Goal: Communication & Community: Participate in discussion

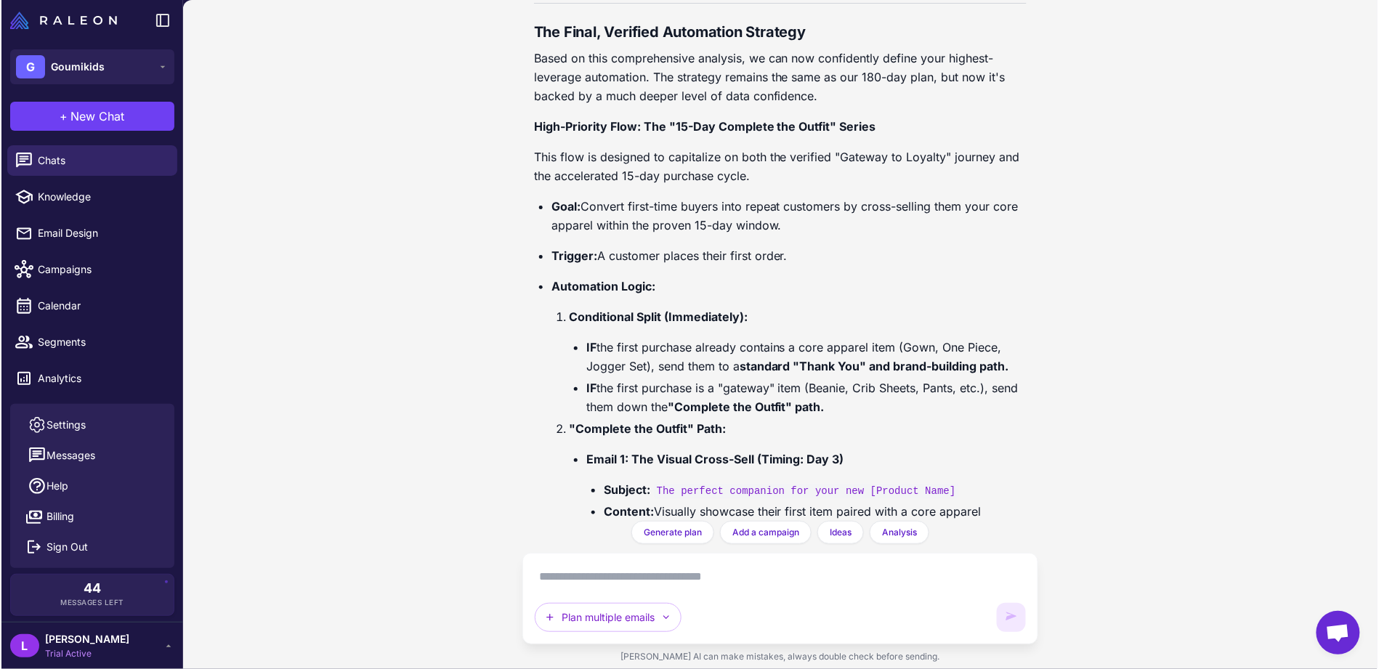
scroll to position [28261, 0]
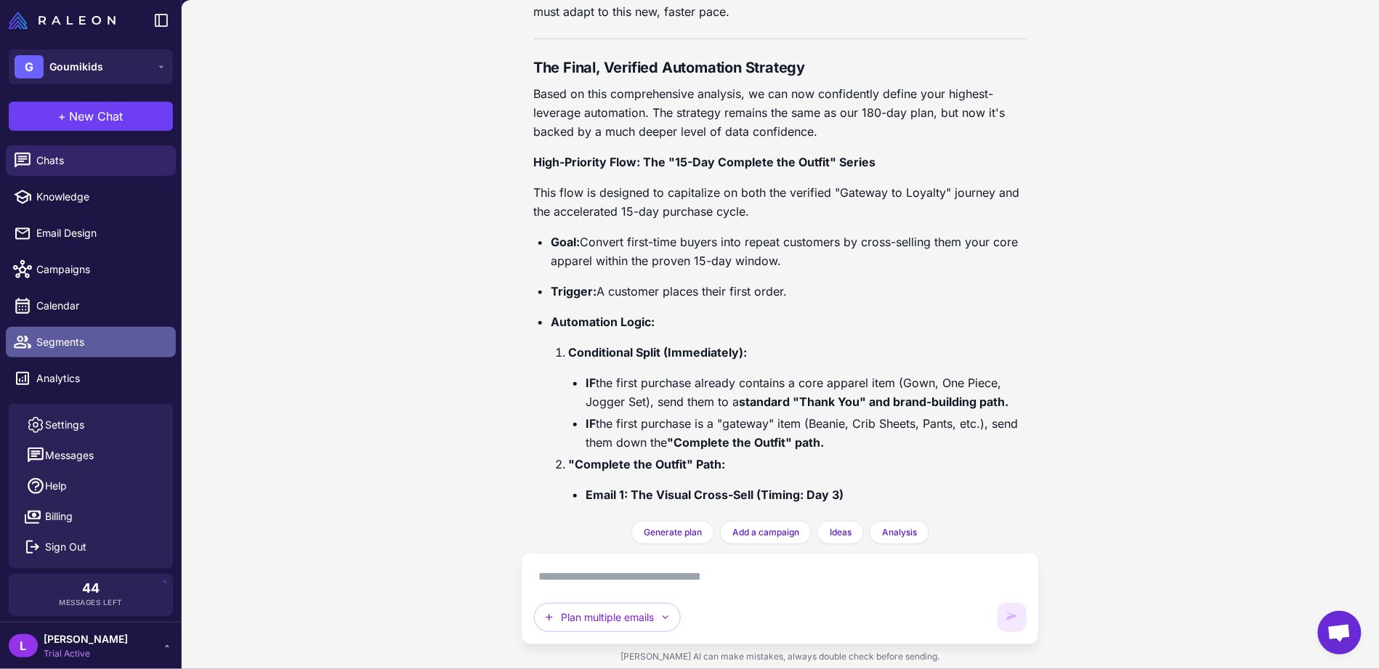
click at [82, 344] on span "Segments" at bounding box center [100, 342] width 128 height 16
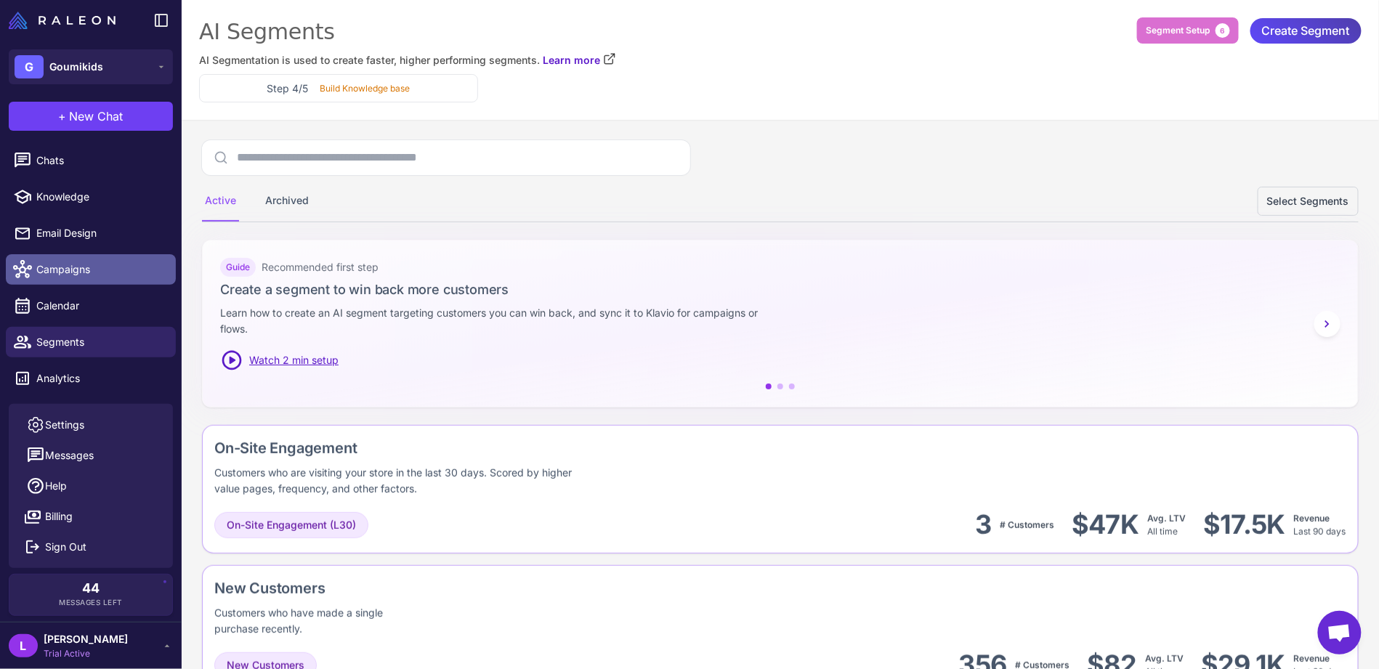
click at [99, 267] on span "Campaigns" at bounding box center [100, 270] width 128 height 16
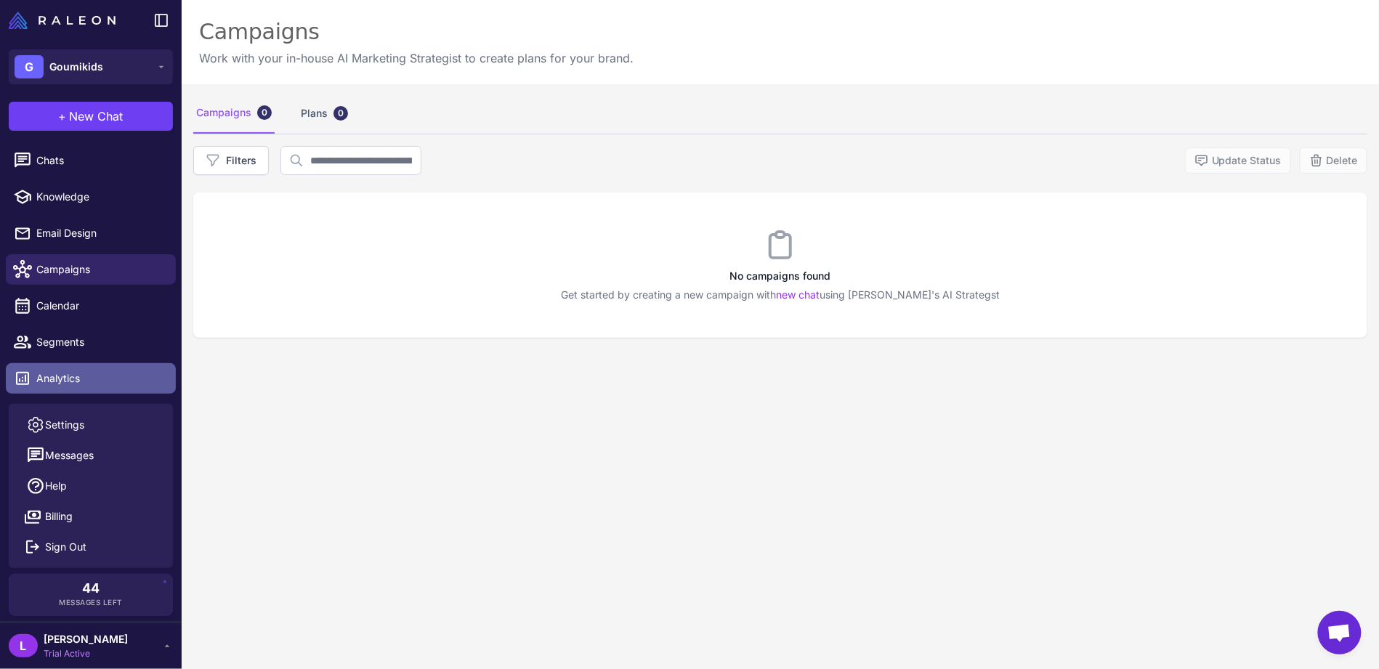
click at [93, 381] on span "Analytics" at bounding box center [100, 379] width 128 height 16
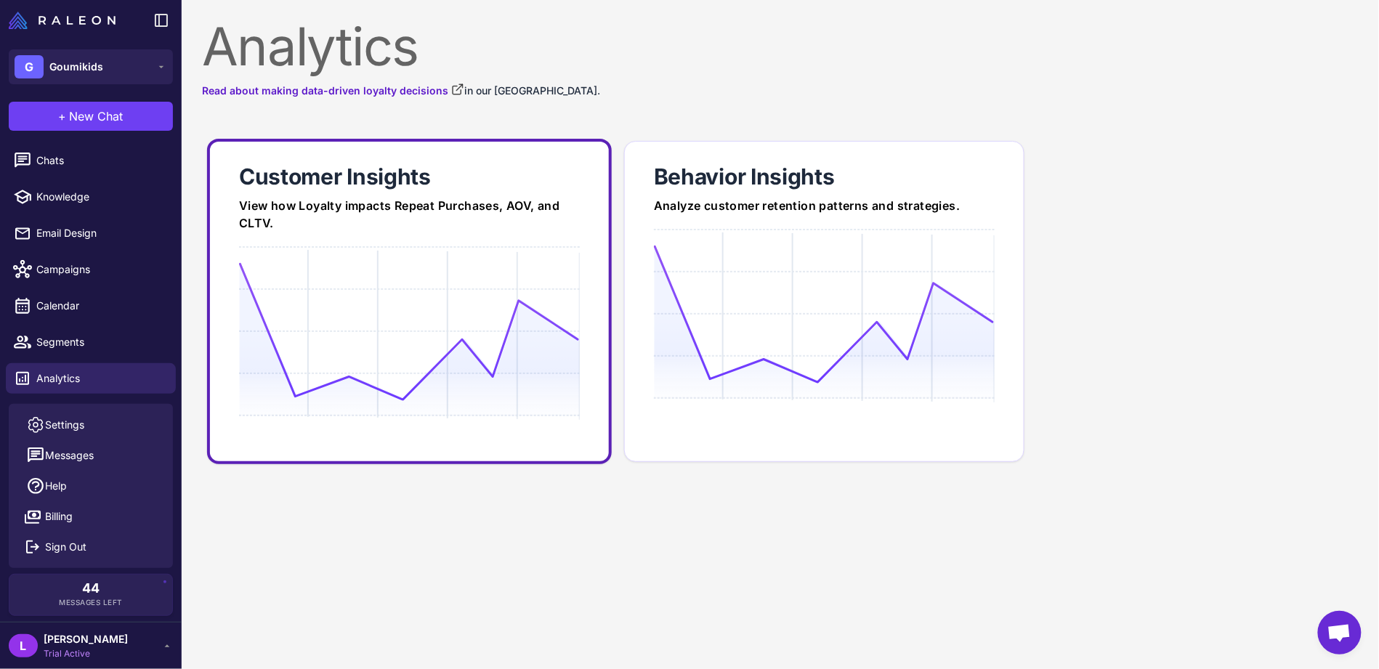
click at [483, 295] on icon at bounding box center [409, 331] width 340 height 139
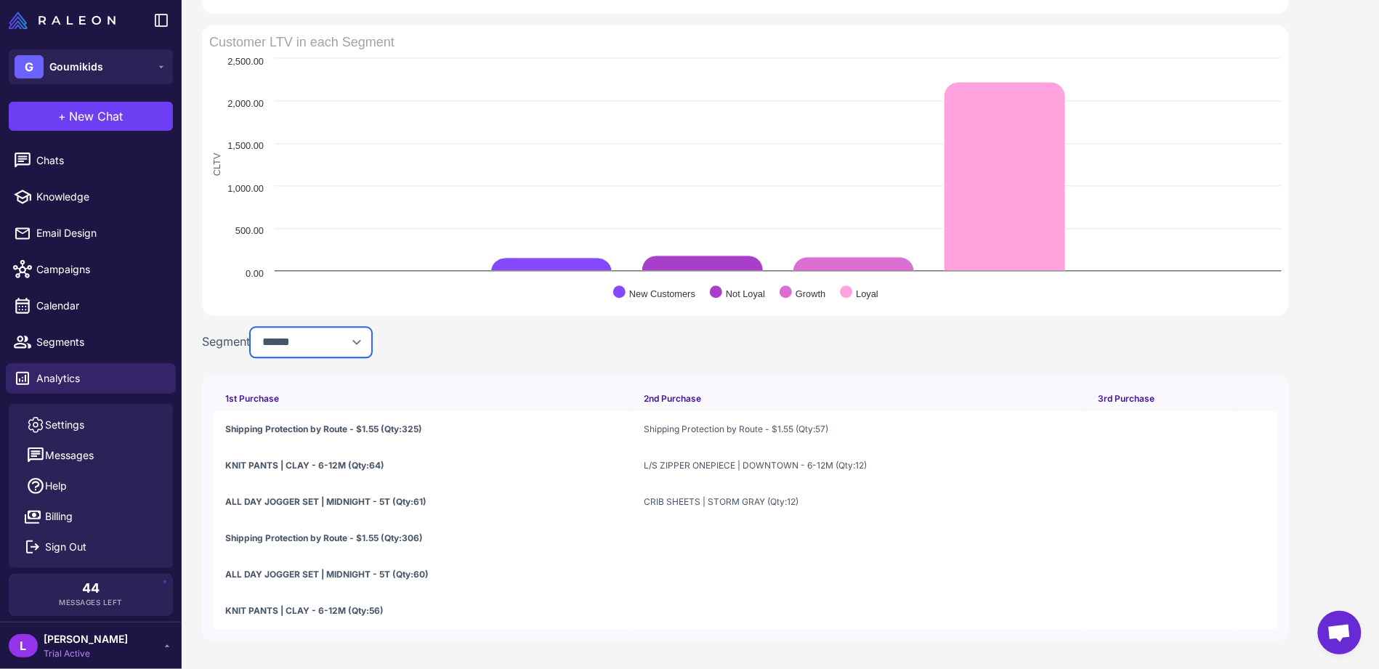
select select "*********"
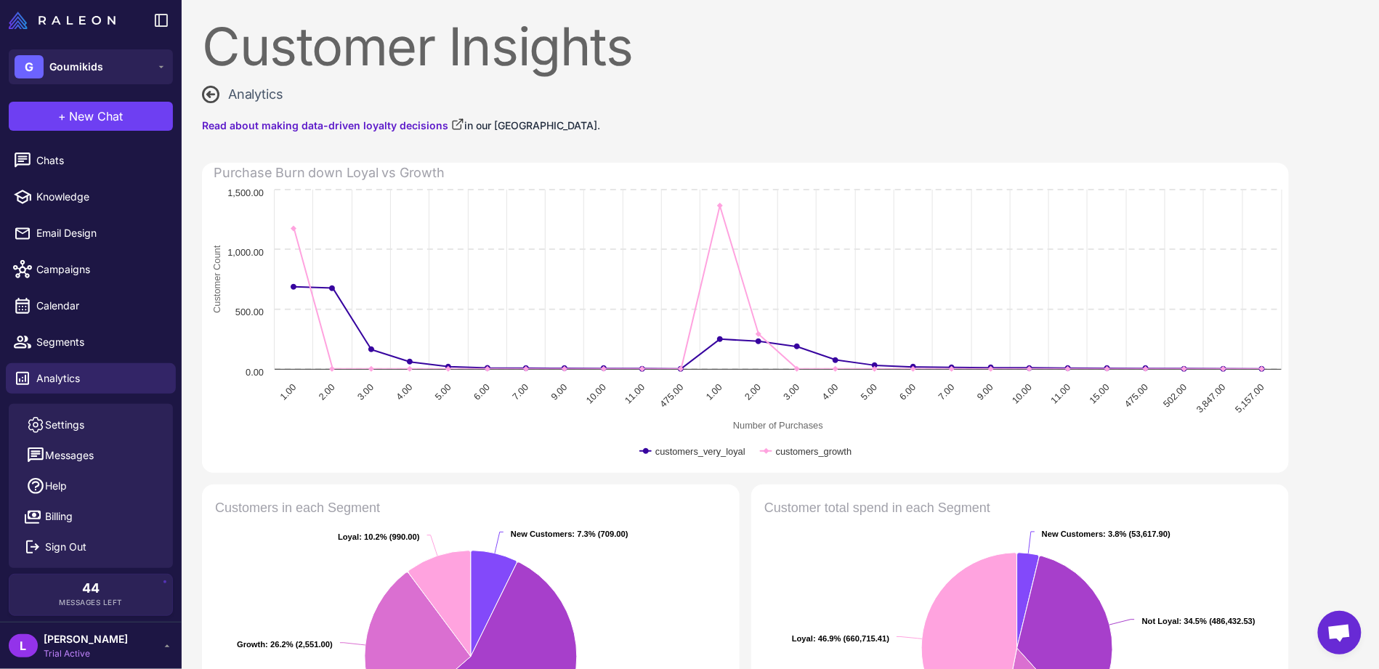
click at [215, 93] on icon at bounding box center [210, 94] width 17 height 17
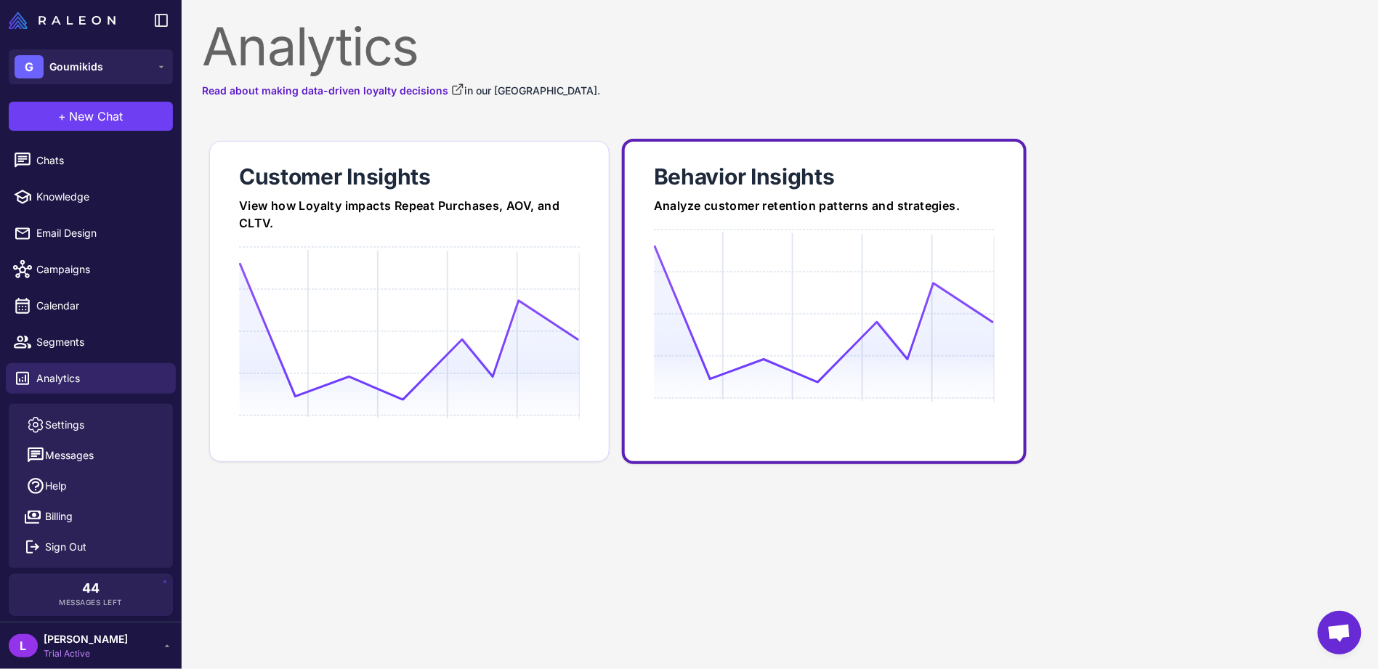
click at [750, 259] on icon at bounding box center [824, 314] width 340 height 139
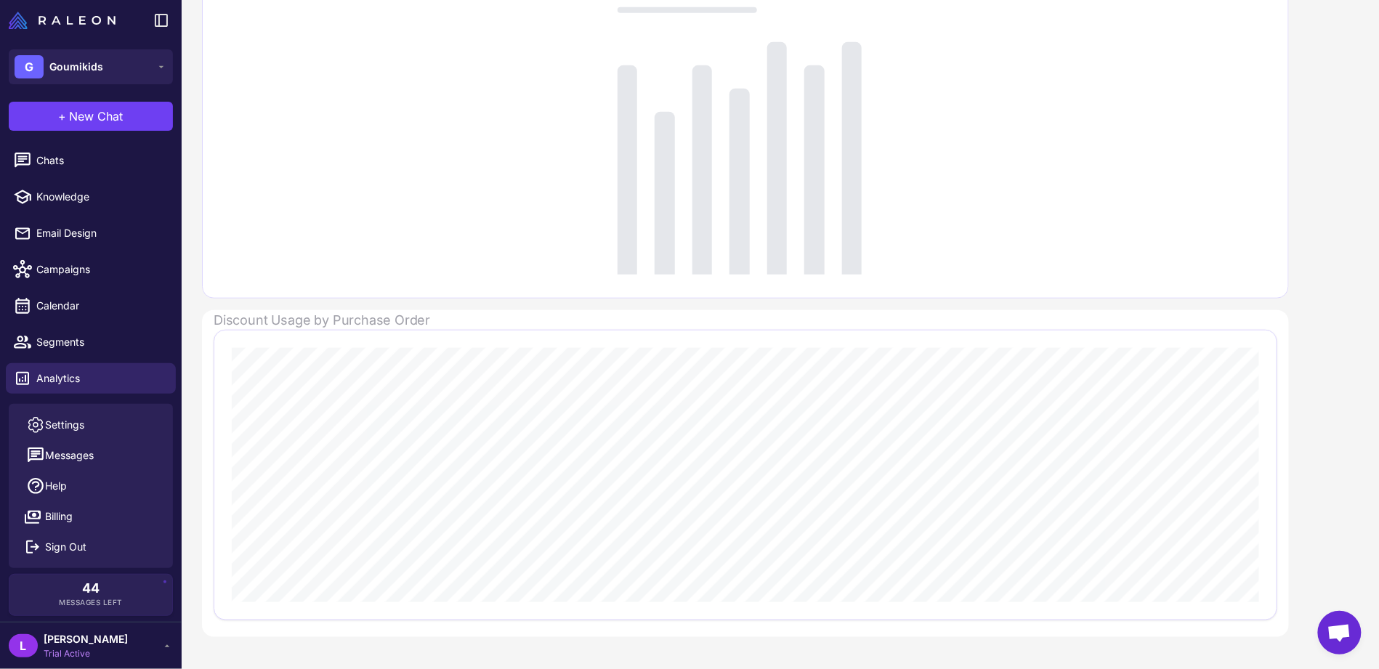
scroll to position [334, 0]
click at [58, 166] on span "Chats" at bounding box center [100, 161] width 128 height 16
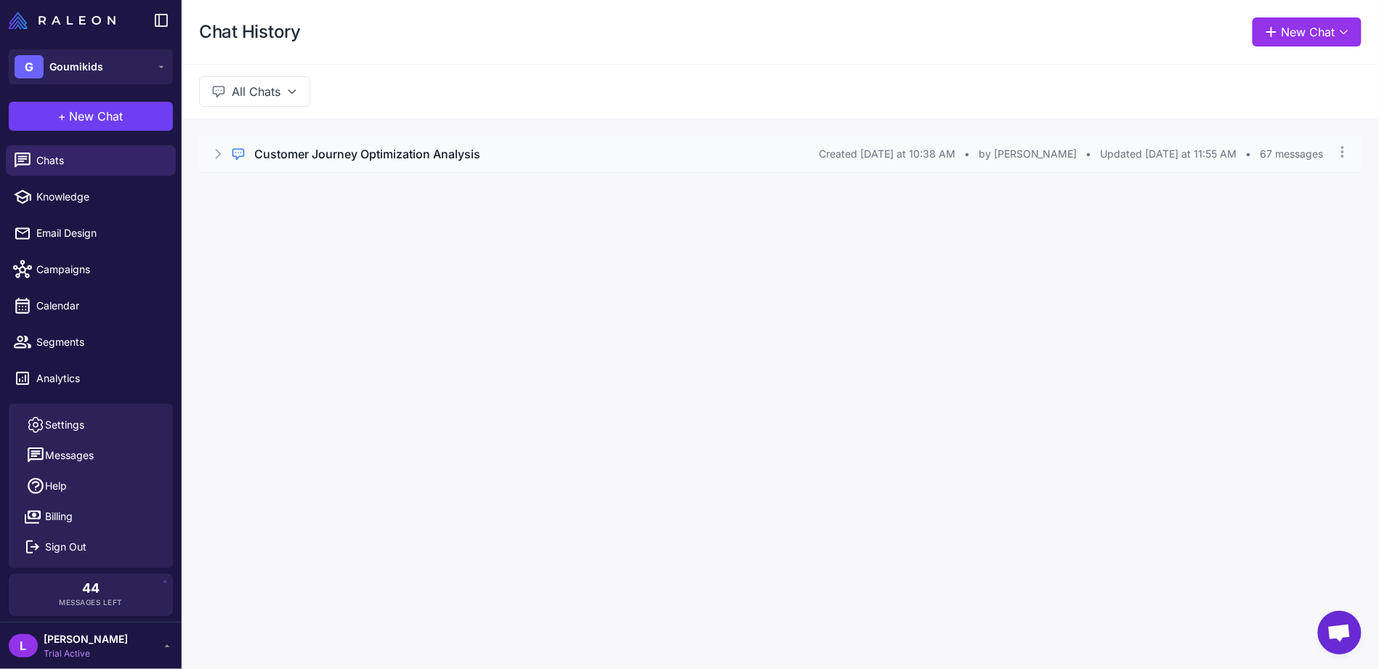
click at [379, 152] on h3 "Customer Journey Optimization Analysis" at bounding box center [367, 153] width 226 height 17
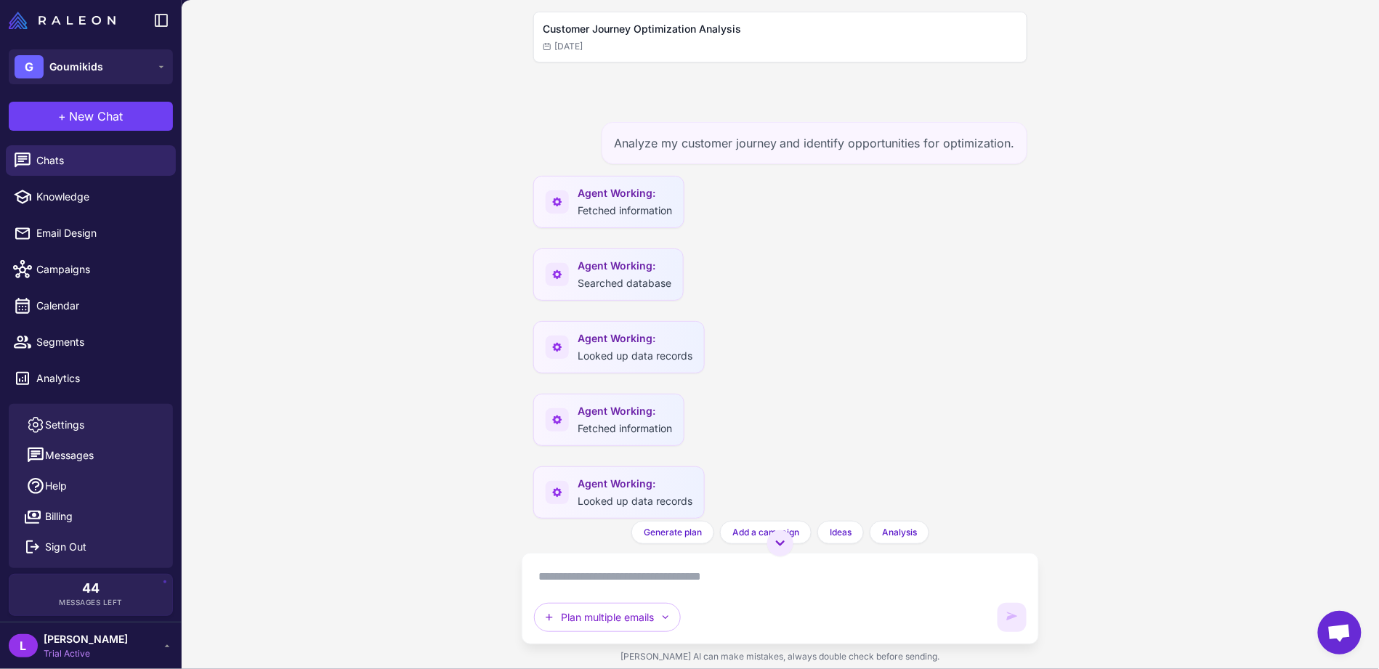
click at [653, 576] on textarea at bounding box center [780, 576] width 493 height 23
click at [720, 573] on textarea at bounding box center [780, 576] width 493 height 23
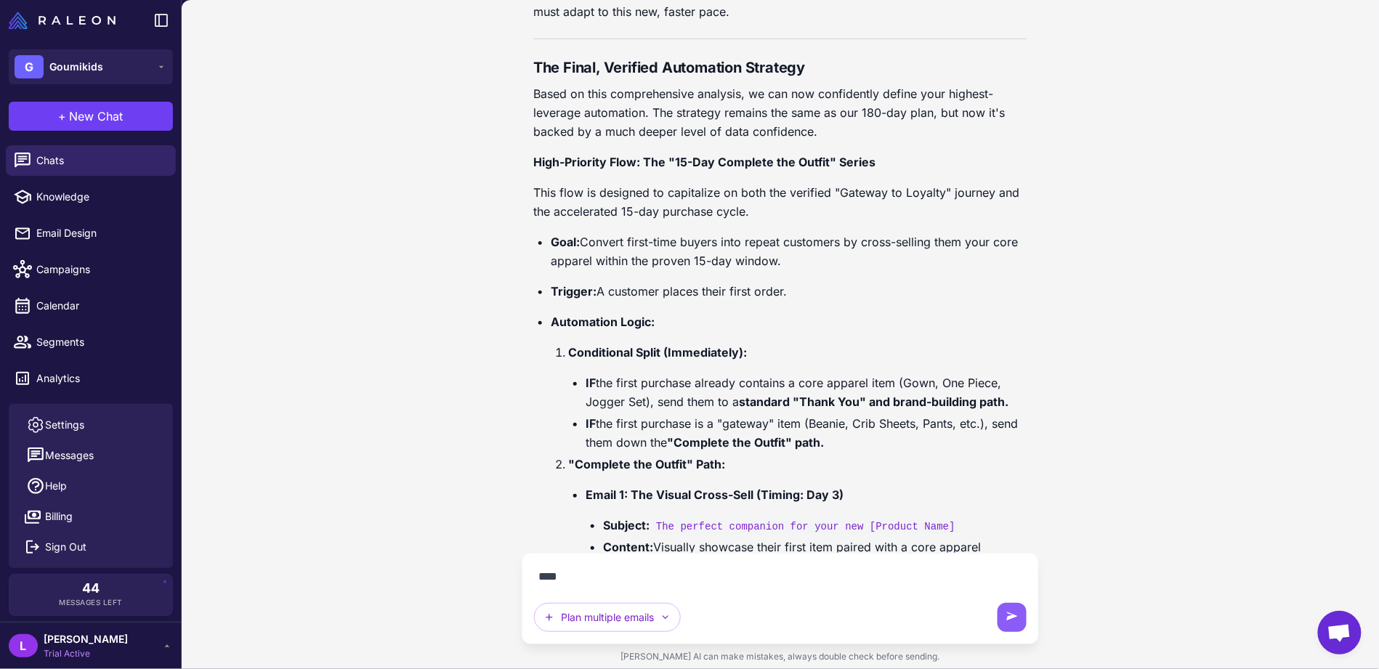
scroll to position [28229, 0]
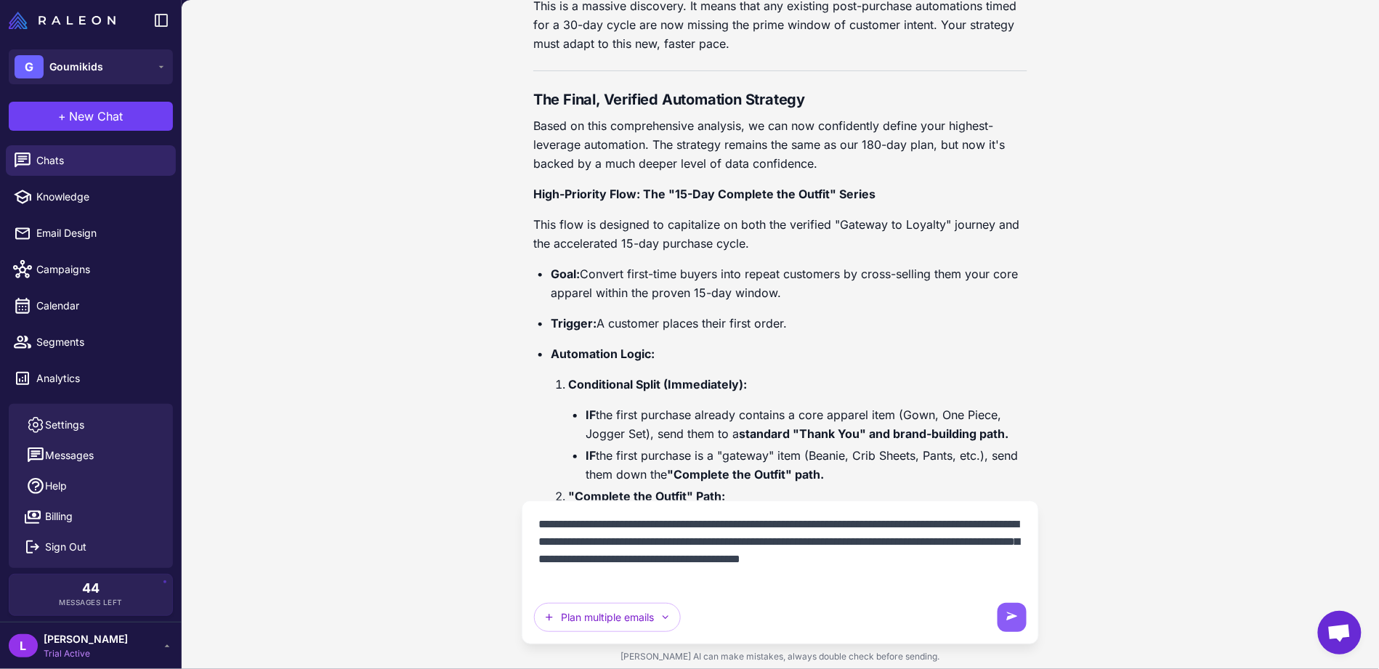
type textarea "**********"
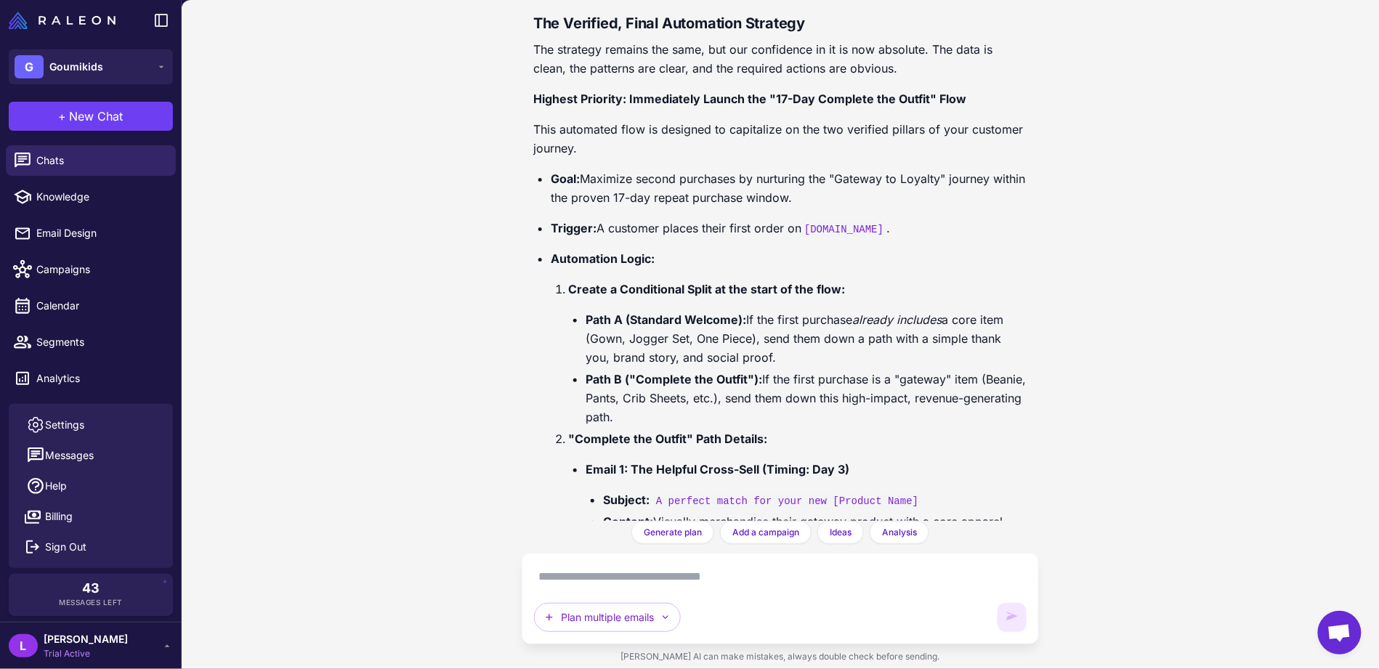
scroll to position [0, 0]
click at [730, 573] on textarea at bounding box center [780, 576] width 493 height 23
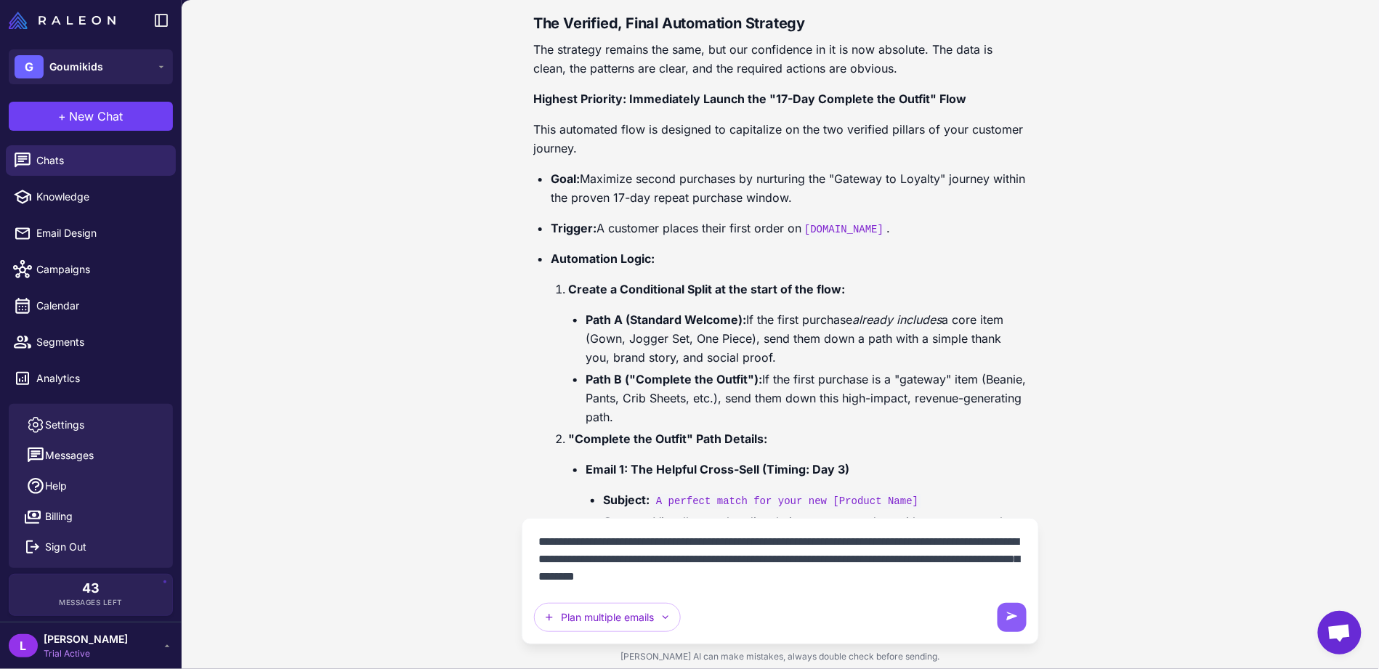
type textarea "**********"
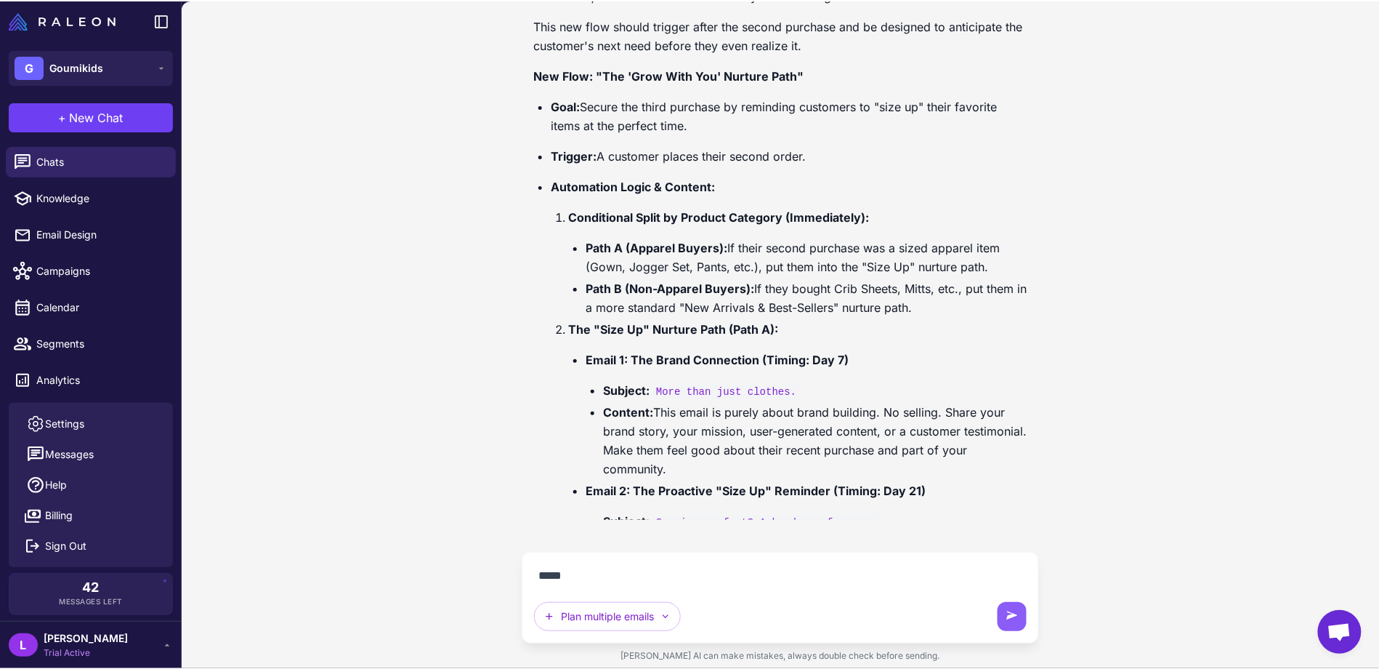
scroll to position [33744, 0]
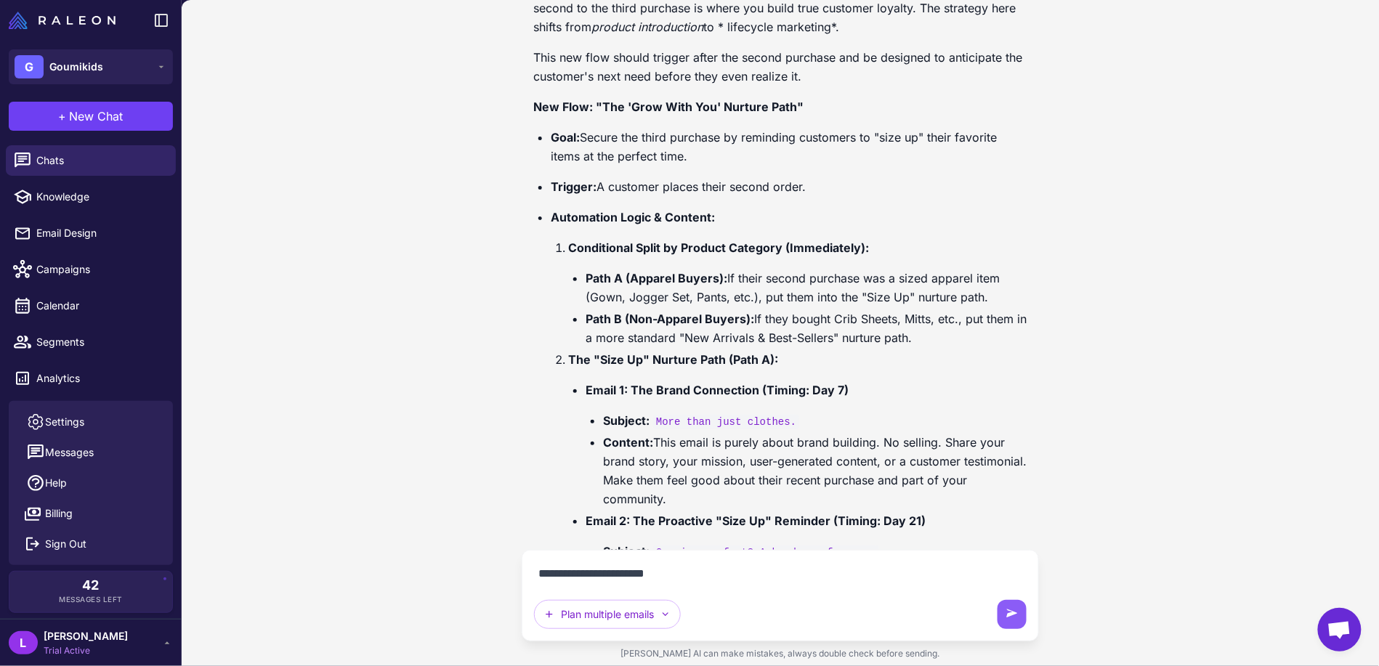
type textarea "**********"
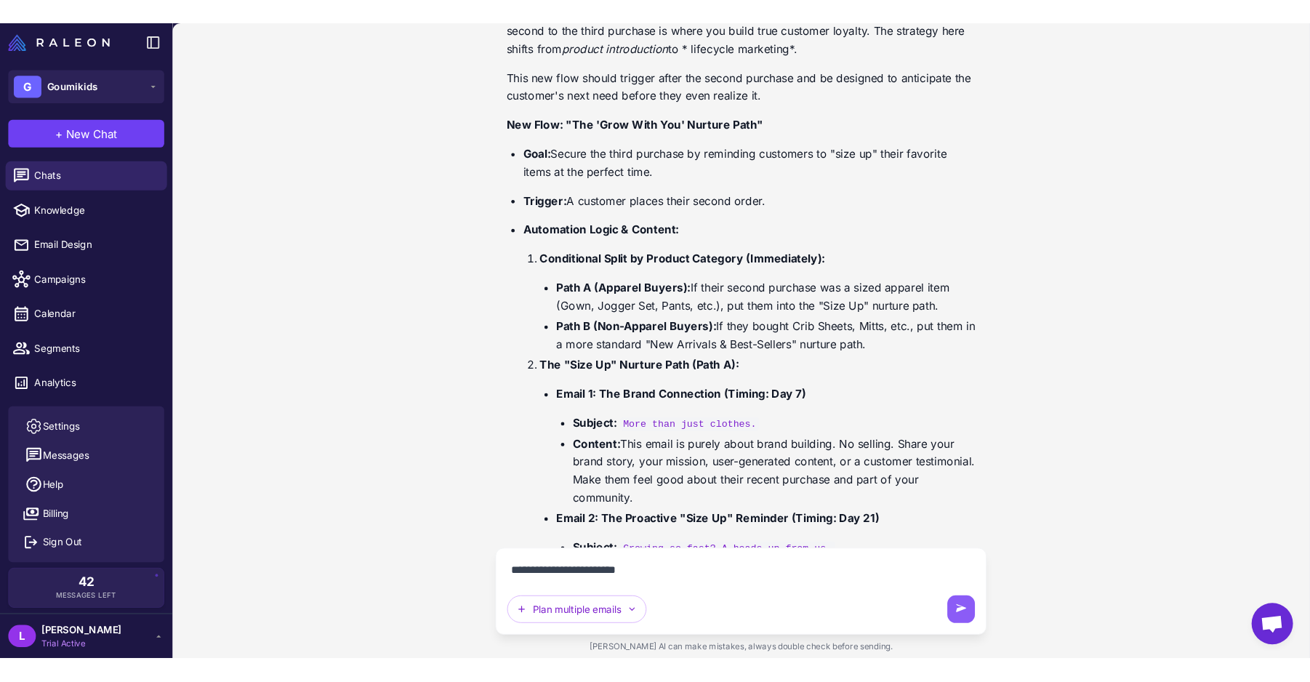
scroll to position [33741, 0]
